Goal: Check status: Check status

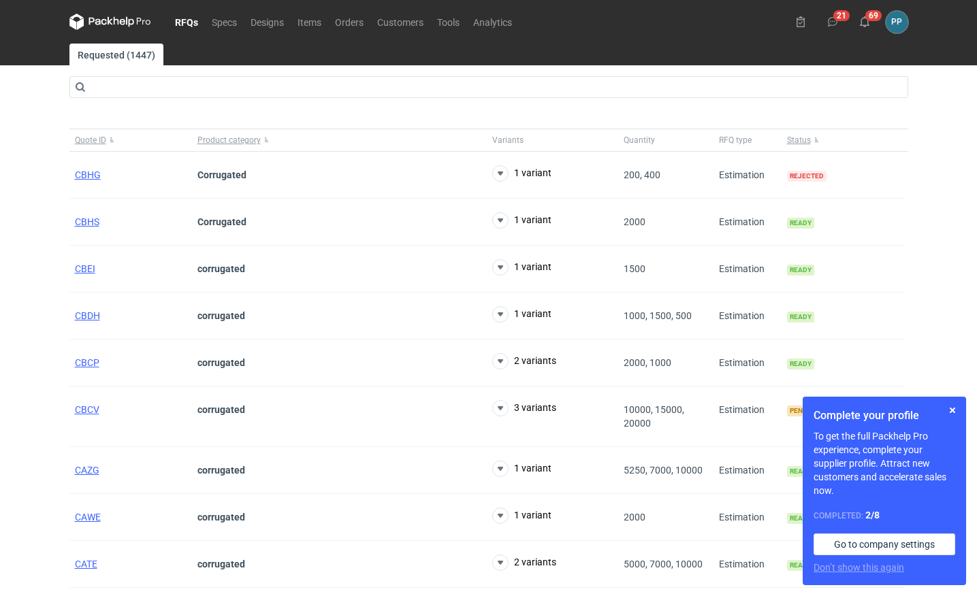
click at [191, 20] on link "RFQs" at bounding box center [186, 22] width 37 height 16
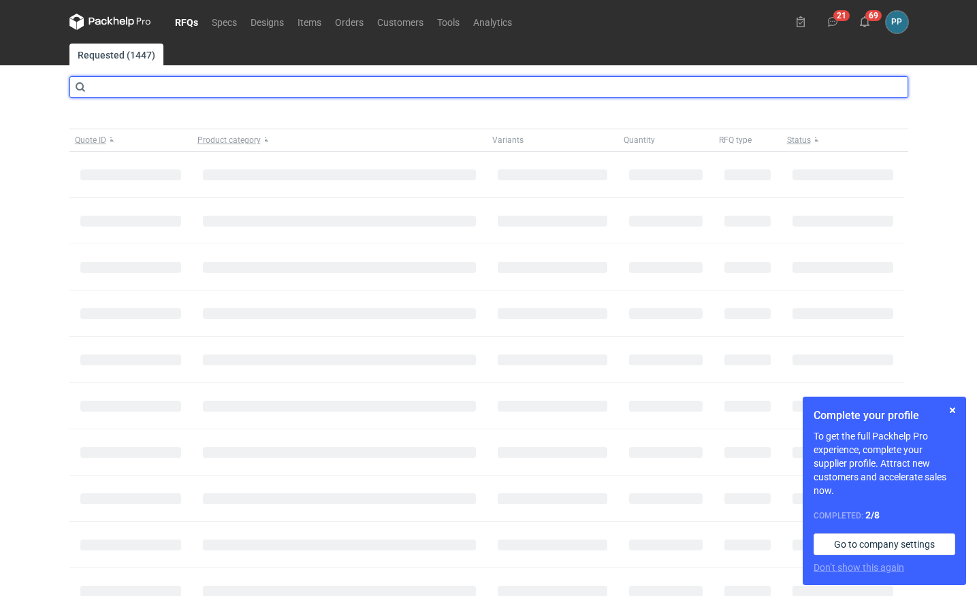
click at [165, 86] on input "text" at bounding box center [488, 87] width 839 height 22
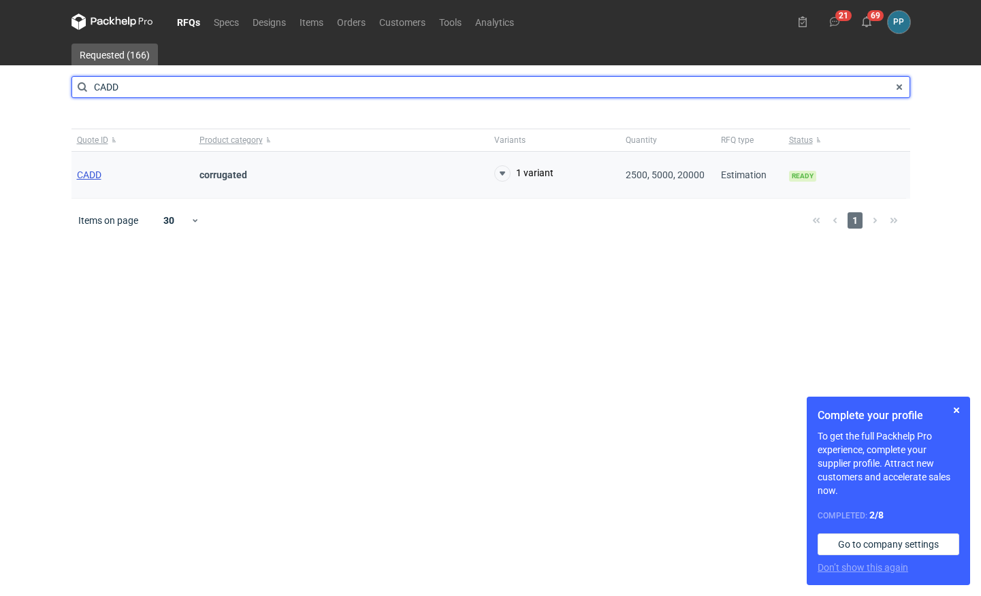
type input "CADD"
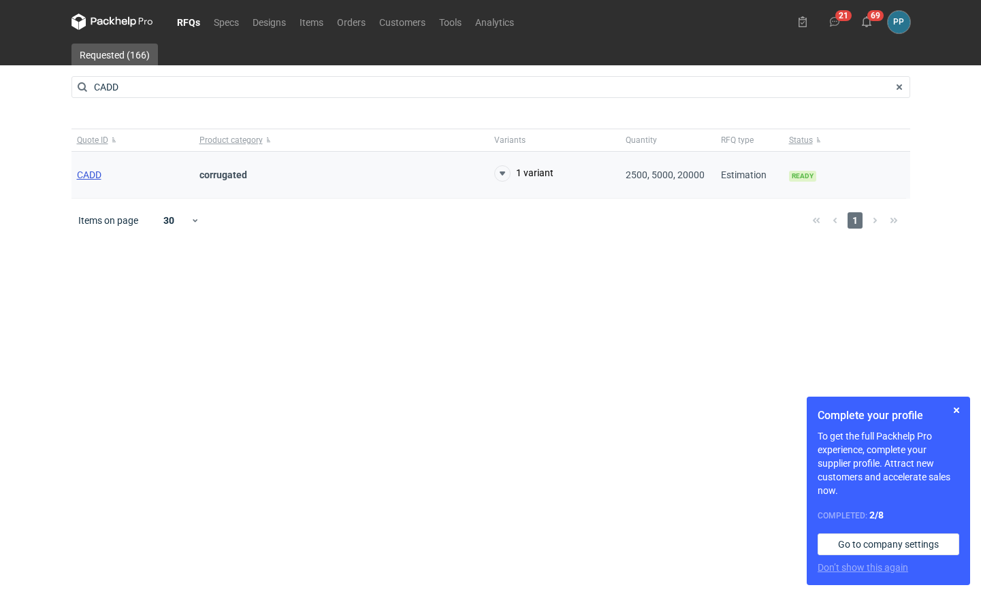
click at [88, 174] on span "CADD" at bounding box center [89, 174] width 25 height 11
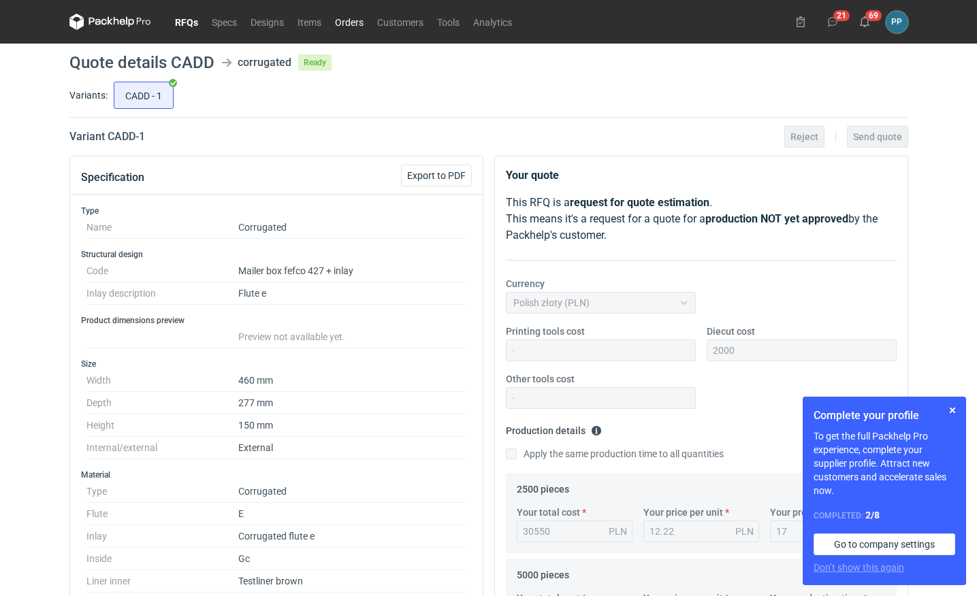
click at [351, 23] on link "Orders" at bounding box center [349, 22] width 42 height 16
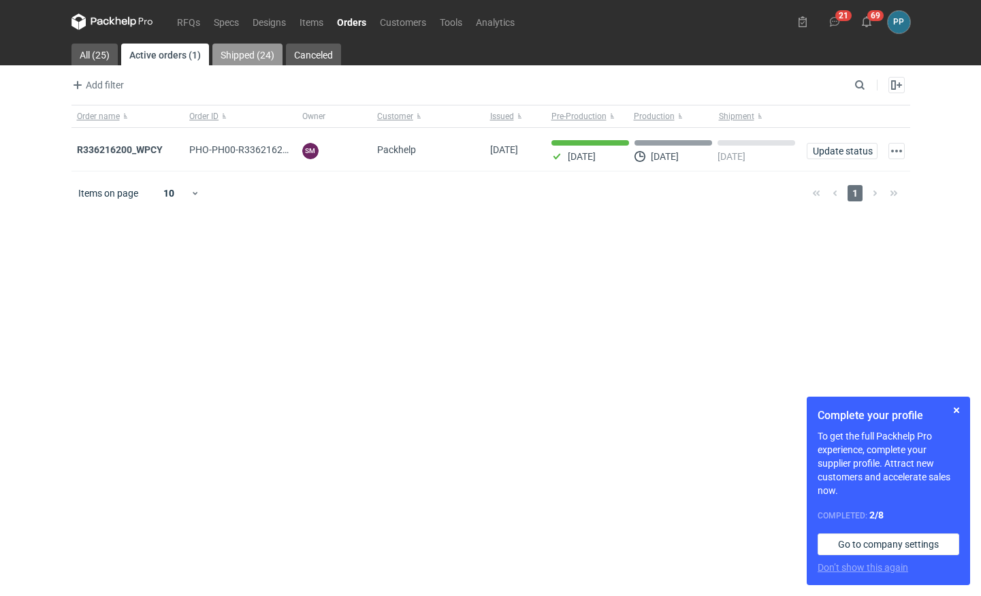
click at [247, 51] on link "Shipped (24)" at bounding box center [247, 55] width 70 height 22
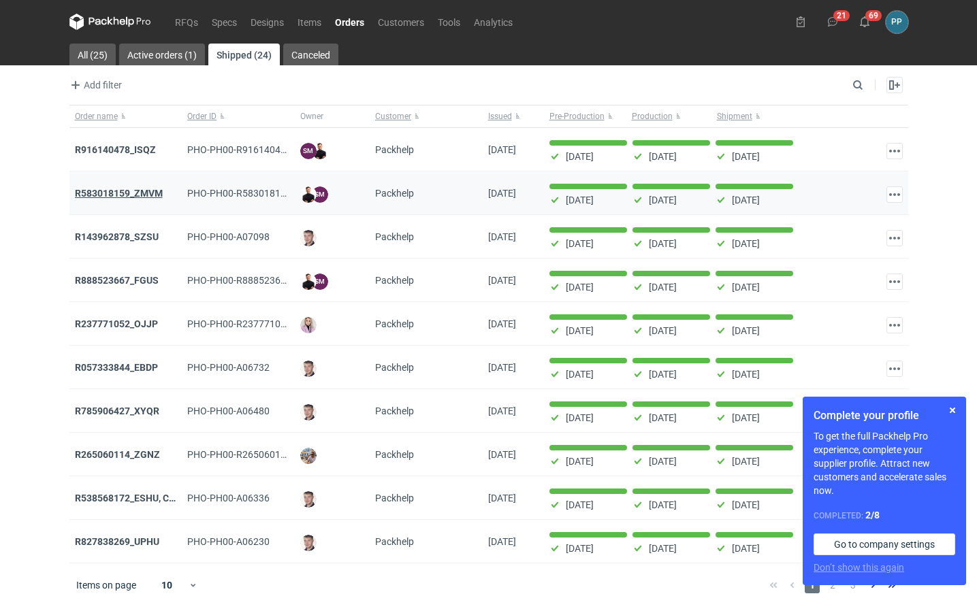
click at [108, 199] on div "R583018159_ZMVM" at bounding box center [126, 193] width 102 height 14
click at [108, 196] on strong "R583018159_ZMVM" at bounding box center [119, 193] width 88 height 11
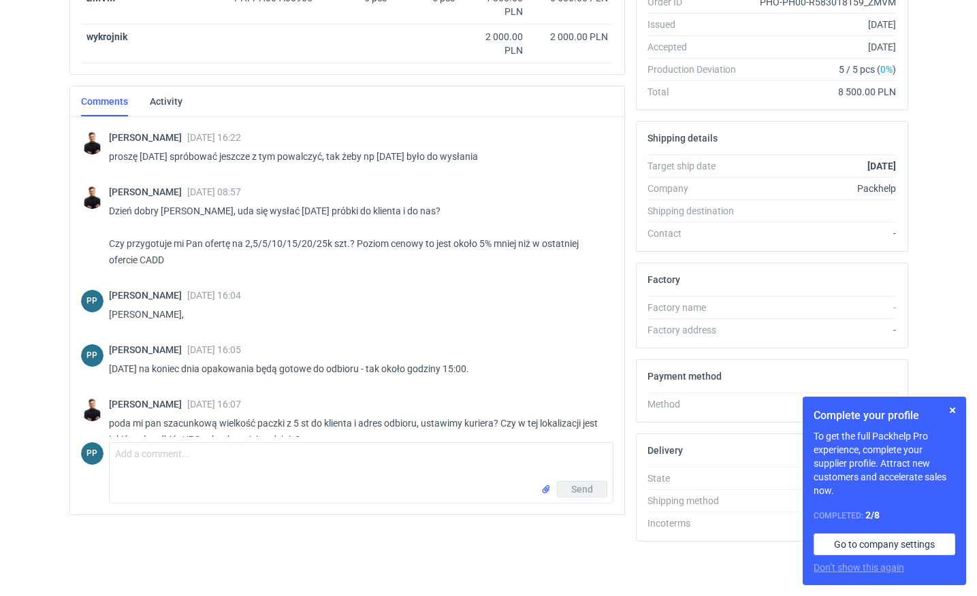
scroll to position [278, 2]
